Goal: Transaction & Acquisition: Purchase product/service

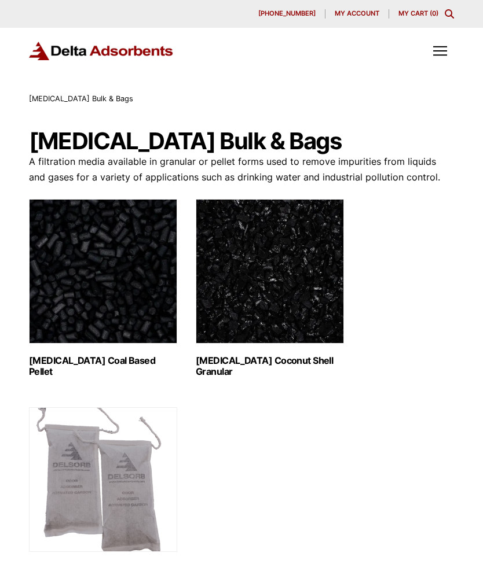
click at [78, 272] on img "Visit product category Activated Carbon Coal Based Pellet" at bounding box center [103, 271] width 148 height 145
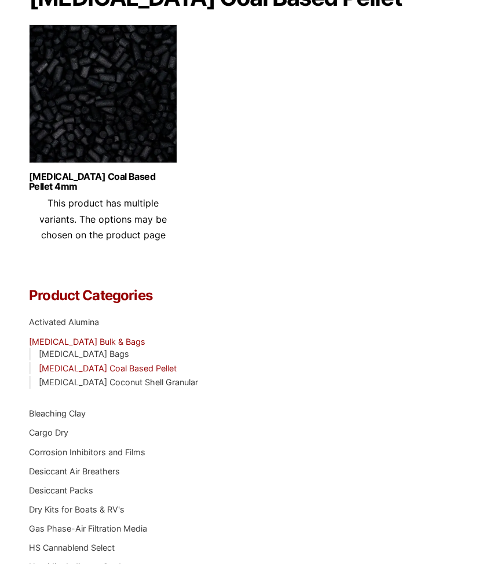
scroll to position [164, 0]
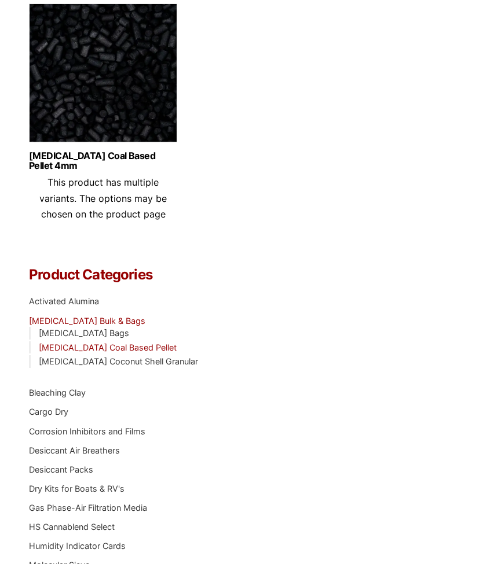
click at [49, 316] on link "[MEDICAL_DATA] Bulk & Bags" at bounding box center [87, 321] width 116 height 10
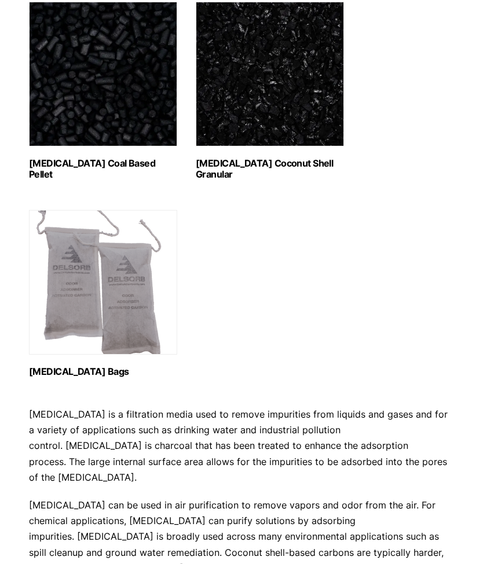
scroll to position [196, 0]
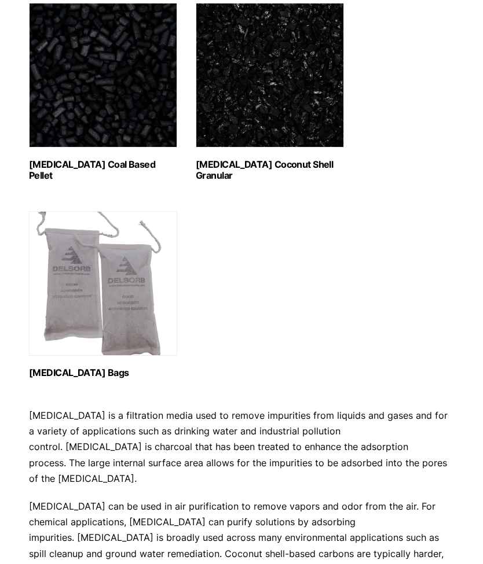
click at [306, 115] on img "Visit product category Activated Carbon Coconut Shell Granular" at bounding box center [270, 75] width 148 height 145
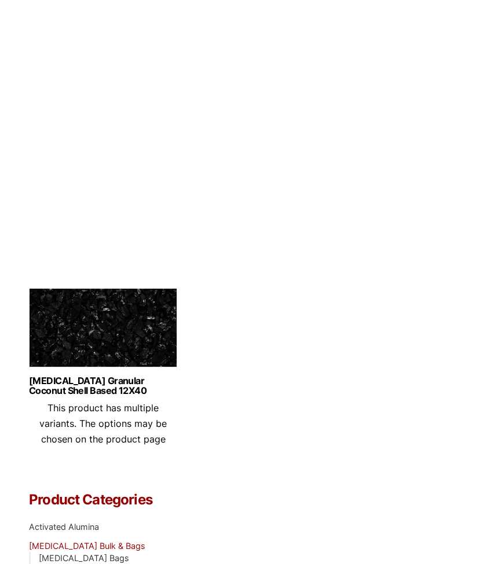
scroll to position [194, 0]
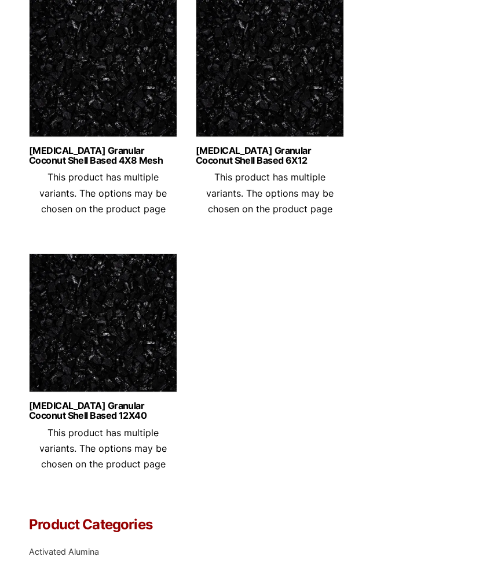
click at [157, 71] on img at bounding box center [103, 71] width 148 height 145
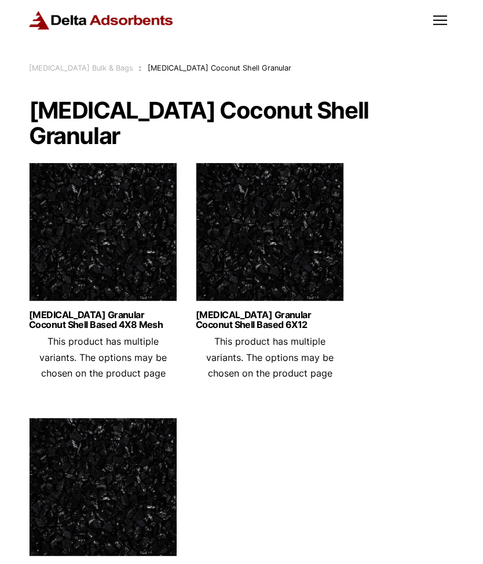
scroll to position [32, 0]
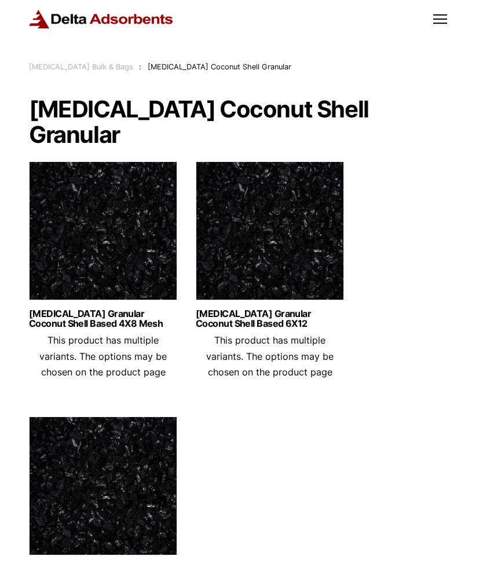
click at [69, 255] on img at bounding box center [103, 233] width 148 height 145
